Goal: Task Accomplishment & Management: Use online tool/utility

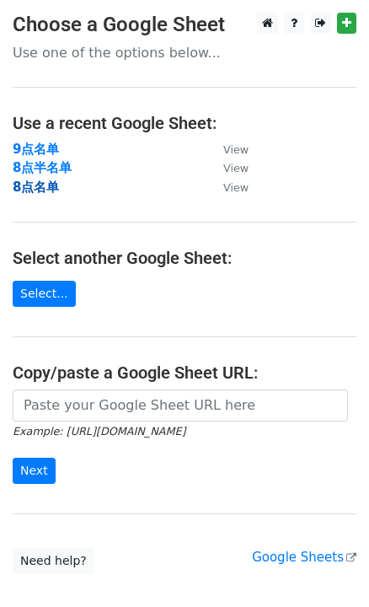
click at [47, 182] on strong "8点名单" at bounding box center [36, 186] width 46 height 15
click at [37, 183] on strong "8点名单" at bounding box center [36, 186] width 46 height 15
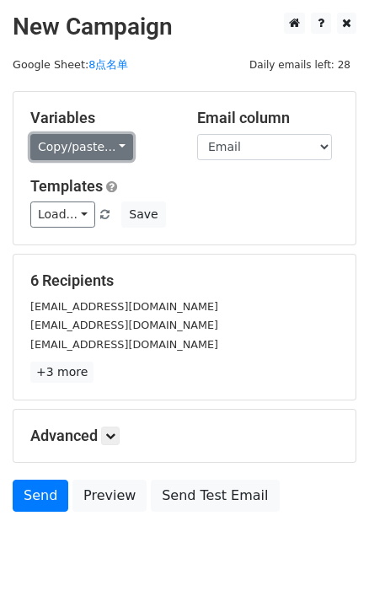
click at [111, 142] on link "Copy/paste..." at bounding box center [81, 147] width 103 height 26
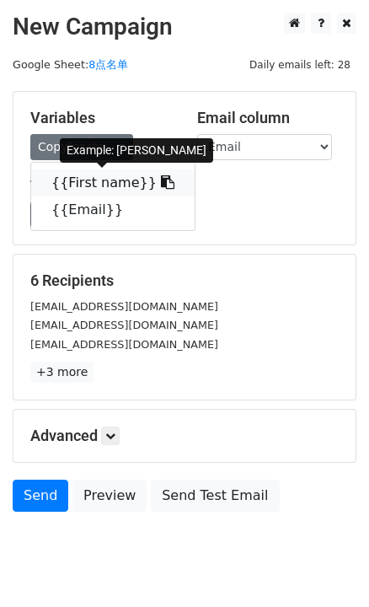
click at [154, 179] on link "{{First name}}" at bounding box center [112, 182] width 163 height 27
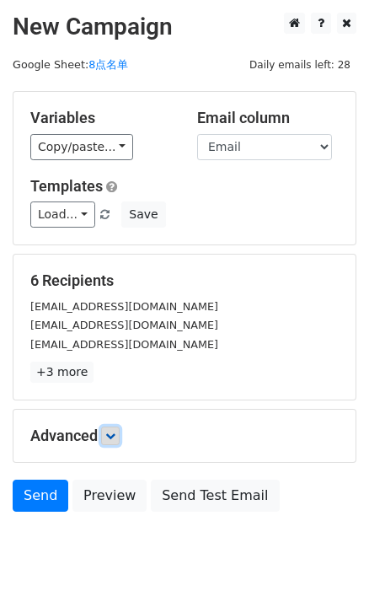
click at [120, 430] on link at bounding box center [110, 435] width 19 height 19
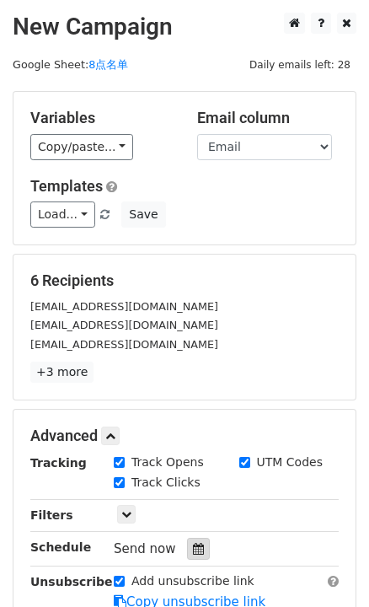
click at [200, 546] on icon at bounding box center [198, 549] width 11 height 12
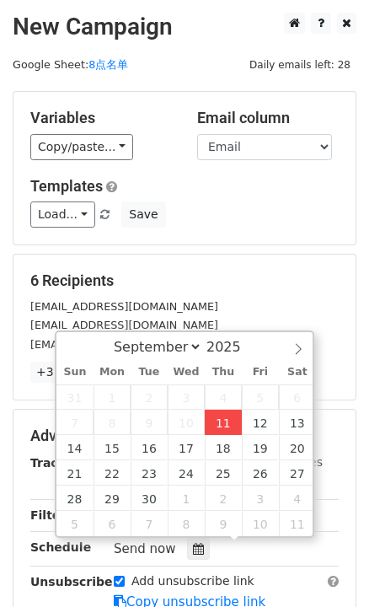
type input "[DATE] 16:26"
type input "04"
type input "26"
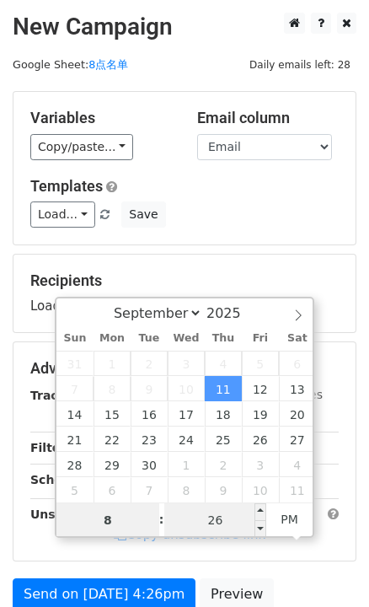
type input "8"
type input "[DATE] 20:26"
type input "08"
click at [217, 527] on input "26" at bounding box center [215, 520] width 103 height 34
type input "0"
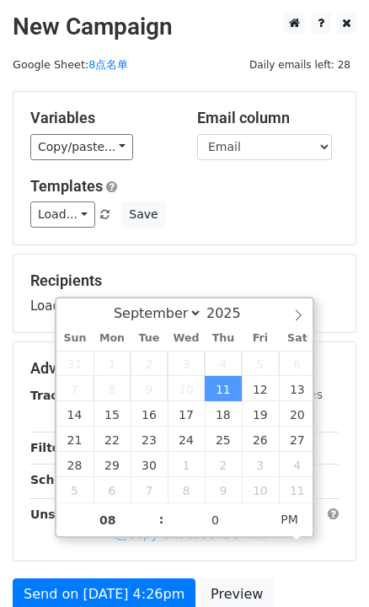
type input "[DATE] 20:00"
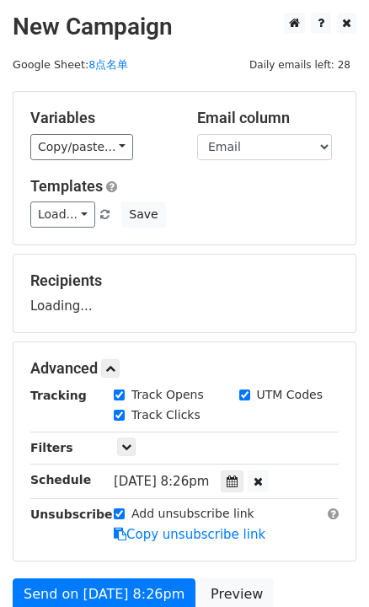
click at [262, 248] on form "Variables Copy/paste... {{First name}} {{Email}} Email column First name Email …" at bounding box center [185, 375] width 344 height 568
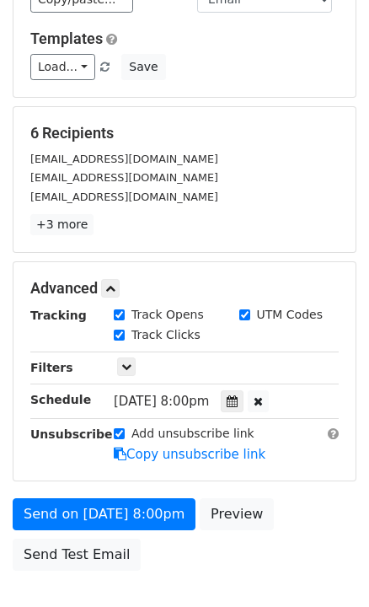
scroll to position [152, 0]
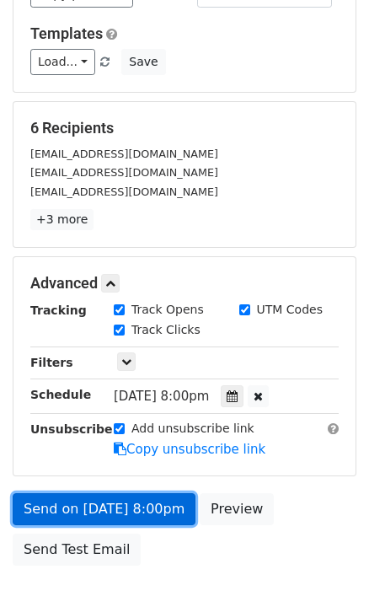
click at [120, 505] on link "Send on [DATE] 8:00pm" at bounding box center [104, 509] width 183 height 32
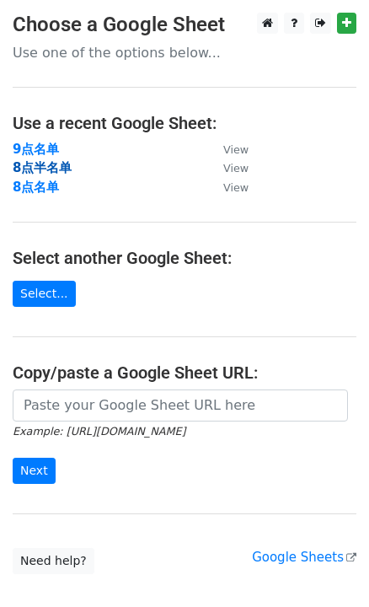
click at [25, 168] on strong "8点半名单" at bounding box center [42, 167] width 59 height 15
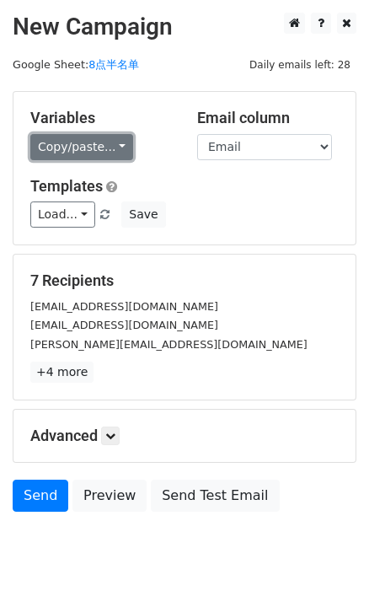
click at [111, 144] on link "Copy/paste..." at bounding box center [81, 147] width 103 height 26
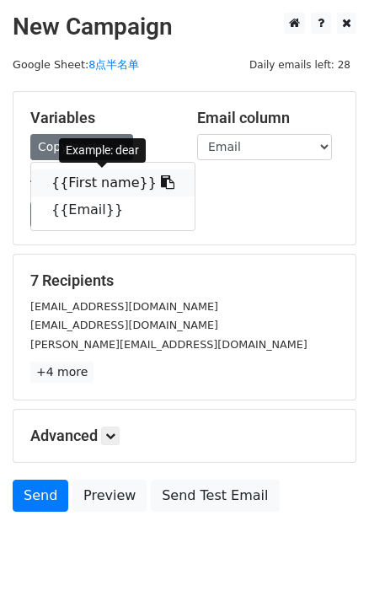
click at [161, 180] on icon at bounding box center [167, 181] width 13 height 13
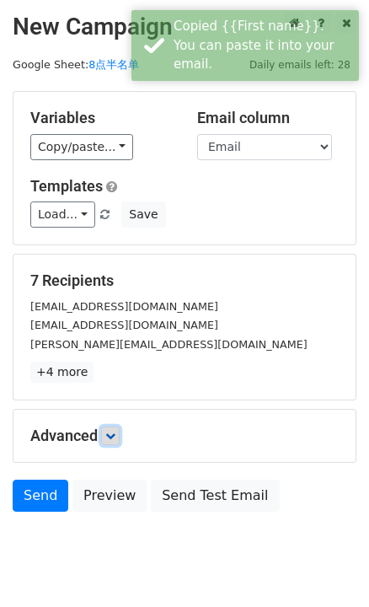
click at [112, 432] on icon at bounding box center [110, 435] width 10 height 10
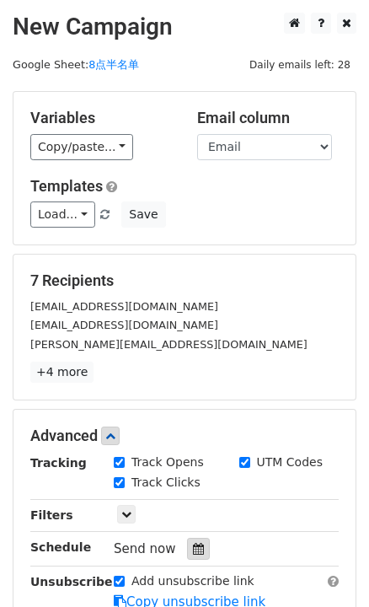
click at [193, 550] on icon at bounding box center [198, 549] width 11 height 12
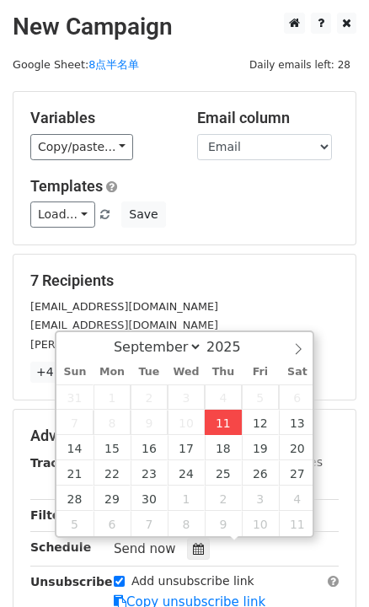
type input "2025-09-11 16:26"
type input "04"
type input "26"
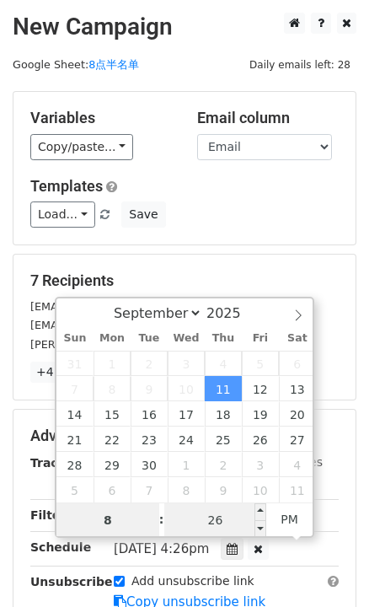
type input "8"
type input "2025-09-11 20:26"
type input "08"
click at [219, 526] on input "26" at bounding box center [215, 520] width 103 height 34
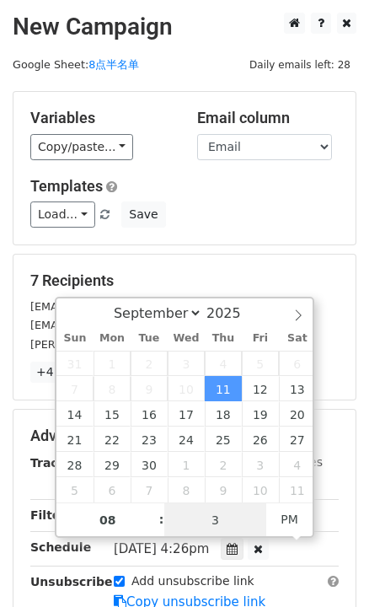
type input "30"
type input "2025-09-11 20:30"
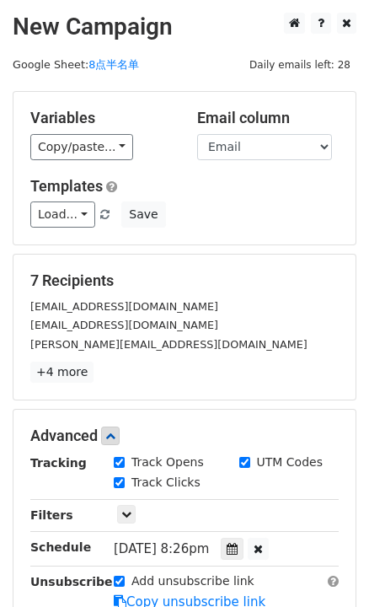
click at [287, 224] on div "Load... No templates saved Save" at bounding box center [185, 214] width 334 height 26
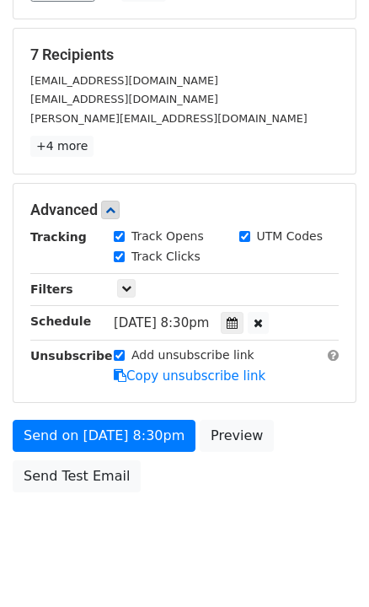
scroll to position [229, 0]
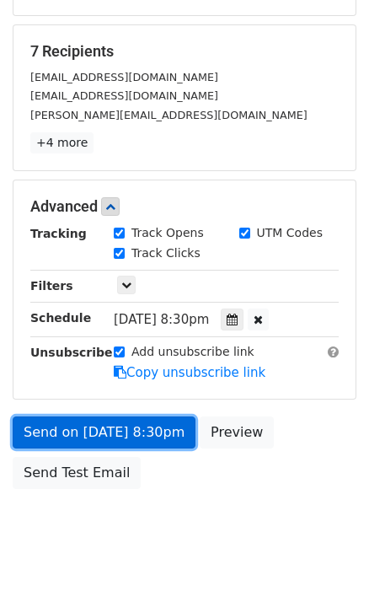
click at [161, 429] on link "Send on Sep 11 at 8:30pm" at bounding box center [104, 432] width 183 height 32
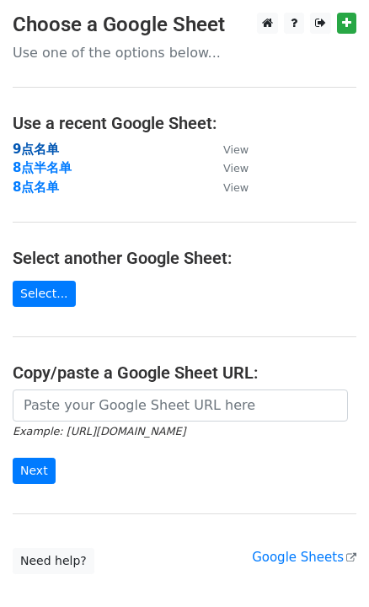
click at [42, 147] on strong "9点名单" at bounding box center [36, 149] width 46 height 15
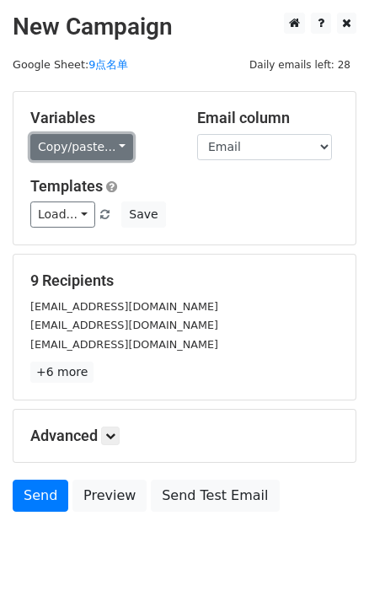
click at [121, 150] on link "Copy/paste..." at bounding box center [81, 147] width 103 height 26
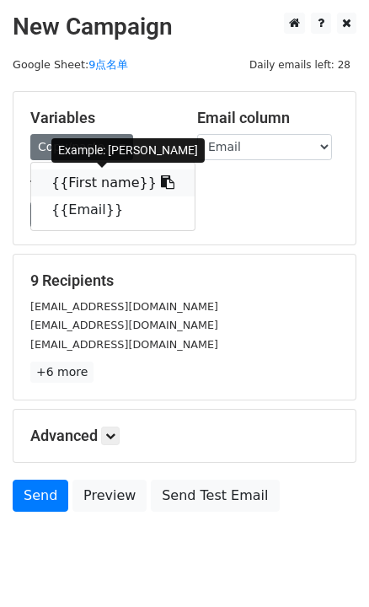
click at [161, 177] on icon at bounding box center [167, 181] width 13 height 13
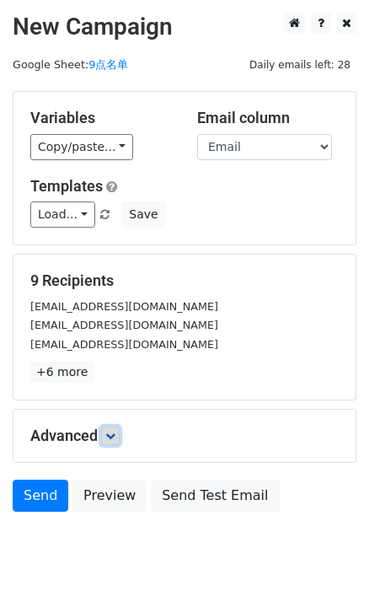
click at [110, 430] on icon at bounding box center [110, 435] width 10 height 10
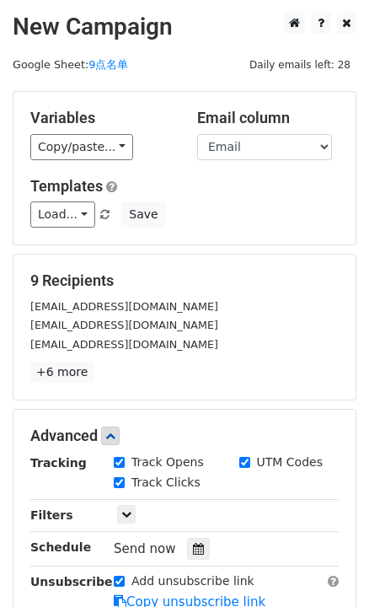
click at [193, 531] on div "Tracking Track Opens UTM Codes Track Clicks Filters Only include spreadsheet ro…" at bounding box center [184, 532] width 308 height 158
click at [196, 539] on div at bounding box center [198, 548] width 23 height 22
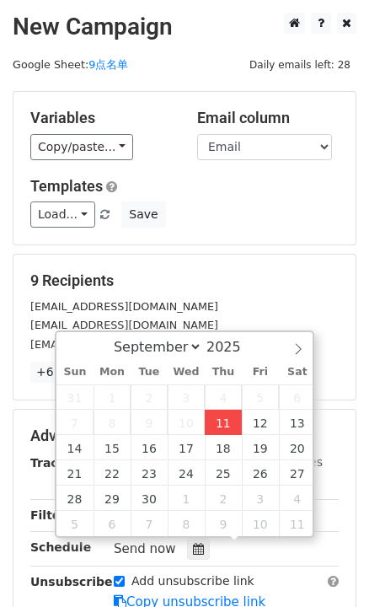
type input "2025-09-11 16:27"
type input "04"
type input "27"
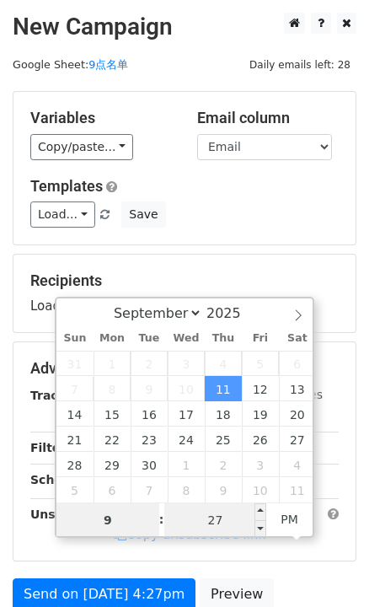
type input "9"
type input "2025-09-11 21:27"
type input "09"
click at [227, 521] on input "27" at bounding box center [215, 520] width 103 height 34
type input "0"
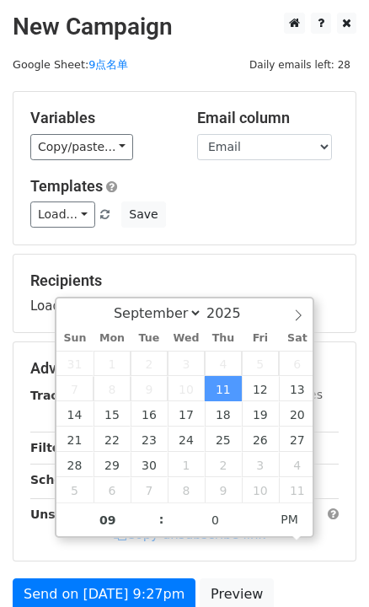
type input "2025-09-11 21:00"
click at [217, 218] on div "Load... No templates saved Save" at bounding box center [185, 214] width 334 height 26
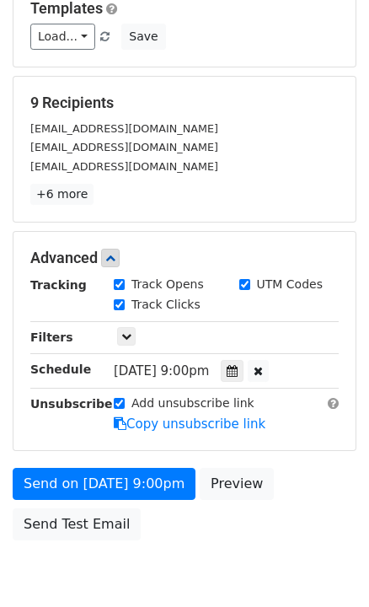
scroll to position [185, 0]
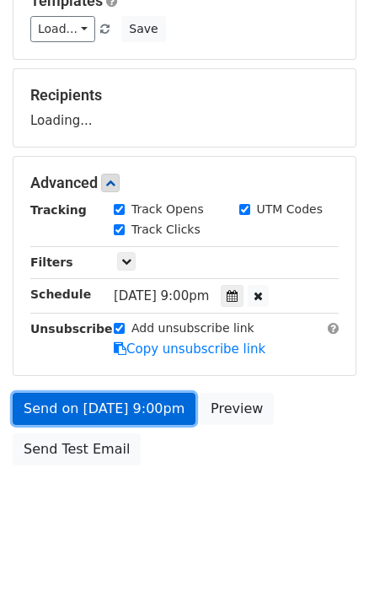
click at [136, 407] on link "Send on Sep 11 at 9:00pm" at bounding box center [104, 409] width 183 height 32
